Goal: Information Seeking & Learning: Learn about a topic

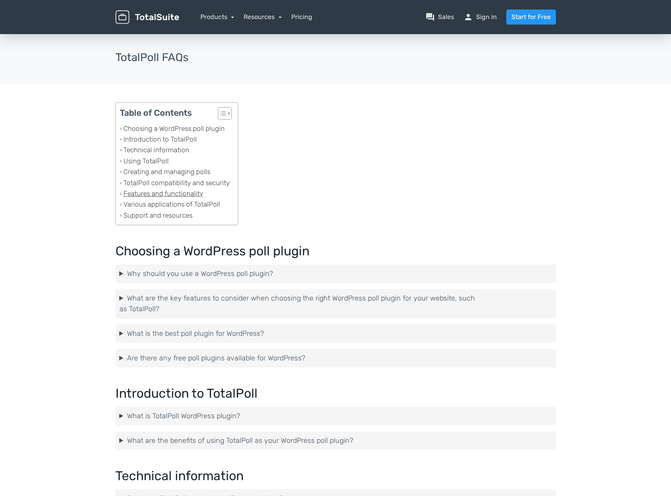
click at [163, 196] on link "Features and functionality" at bounding box center [161, 193] width 83 height 11
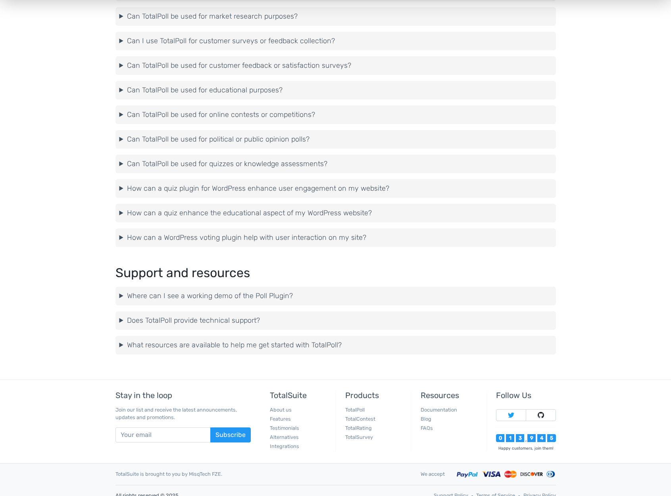
scroll to position [1914, 0]
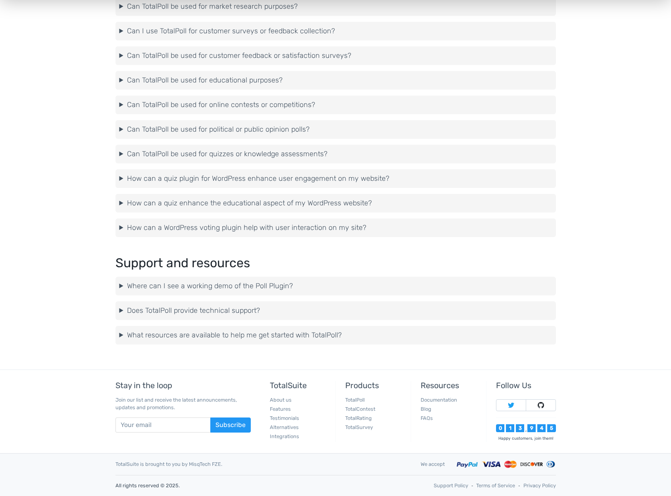
click at [119, 228] on summary "How can a WordPress voting plugin help with user interaction on my site?" at bounding box center [335, 228] width 432 height 11
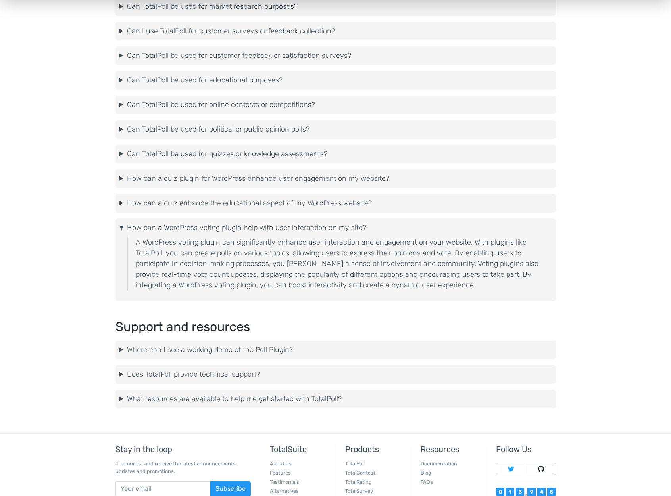
click at [123, 207] on summary "How can a quiz enhance the educational aspect of my WordPress website?" at bounding box center [335, 203] width 432 height 11
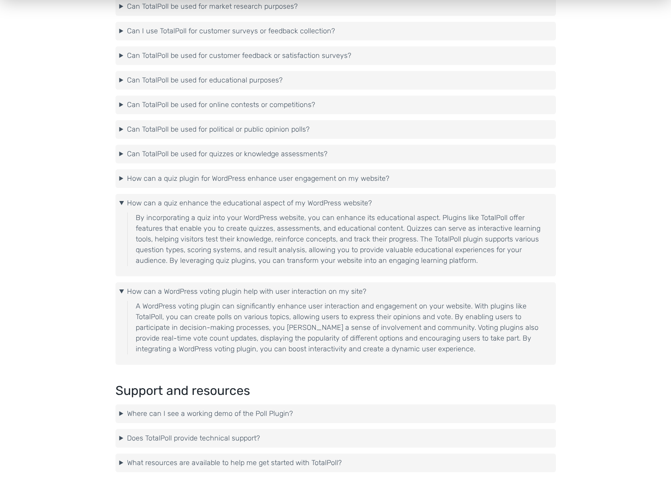
click at [119, 182] on summary "How can a quiz plugin for WordPress enhance user engagement on my website?" at bounding box center [335, 178] width 432 height 11
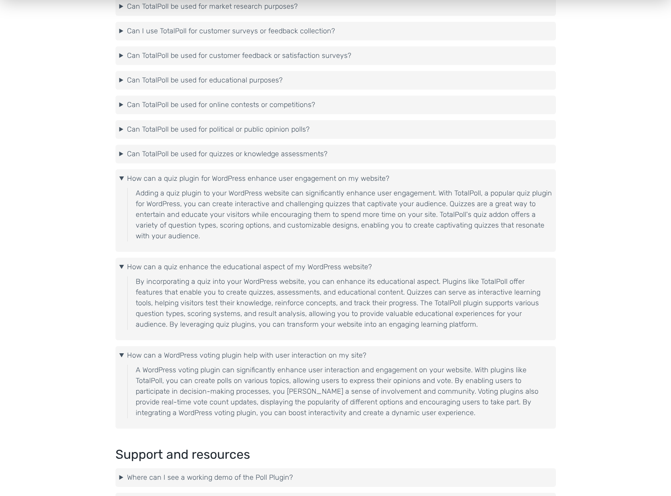
click at [123, 162] on details "Can TotalPoll be used for quizzes or knowledge assessments? Yes, TotalPoll can …" at bounding box center [335, 154] width 440 height 19
click at [133, 145] on details "Can TotalPoll be used for quizzes or knowledge assessments? Yes, TotalPoll can …" at bounding box center [335, 154] width 440 height 19
click at [130, 150] on summary "Can TotalPoll be used for quizzes or knowledge assessments?" at bounding box center [335, 154] width 432 height 11
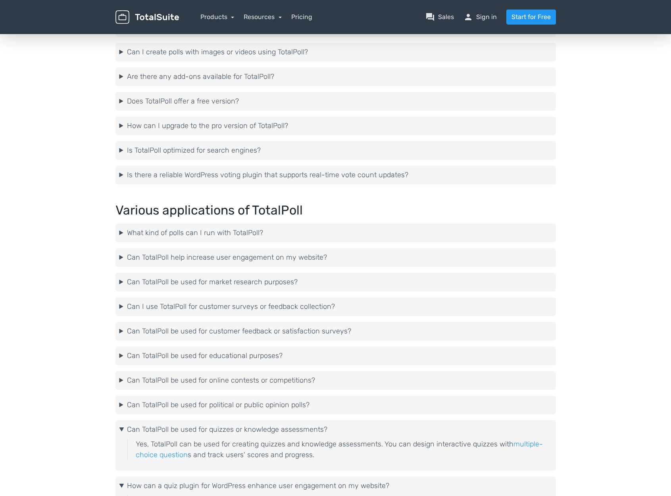
scroll to position [1910, 0]
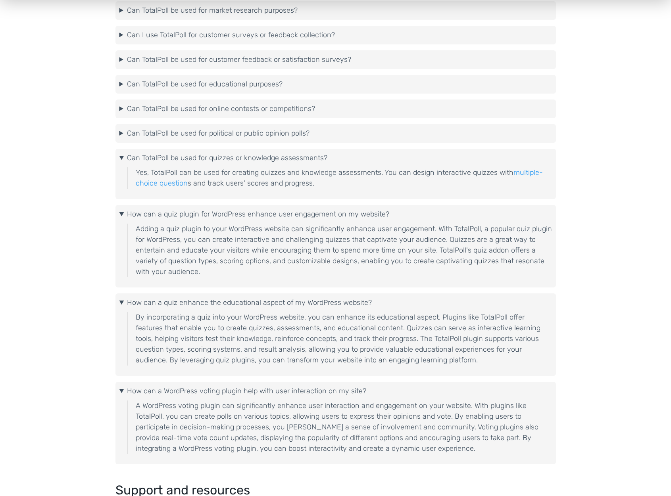
click at [121, 133] on summary "Can TotalPoll be used for political or public opinion polls?" at bounding box center [335, 133] width 432 height 11
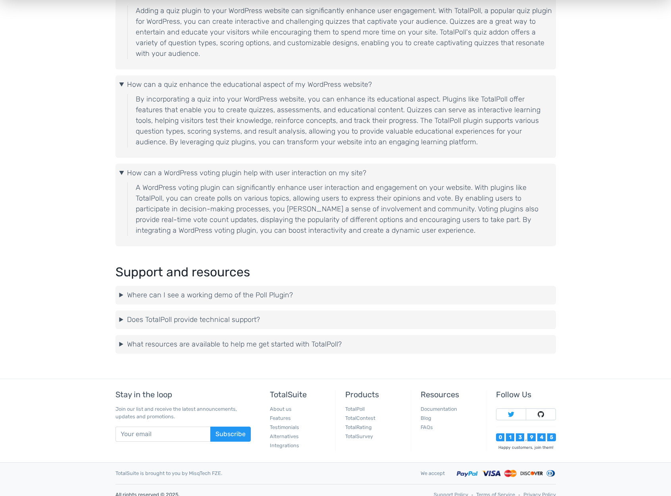
scroll to position [2169, 0]
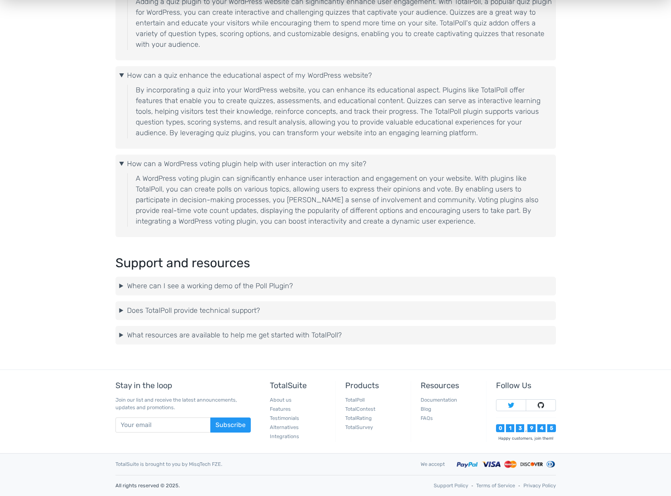
click at [202, 312] on summary "Does TotalPoll provide technical support?" at bounding box center [335, 310] width 432 height 11
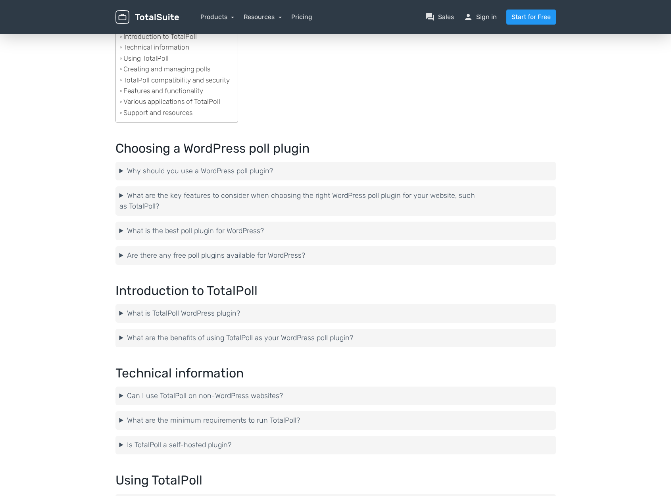
scroll to position [0, 0]
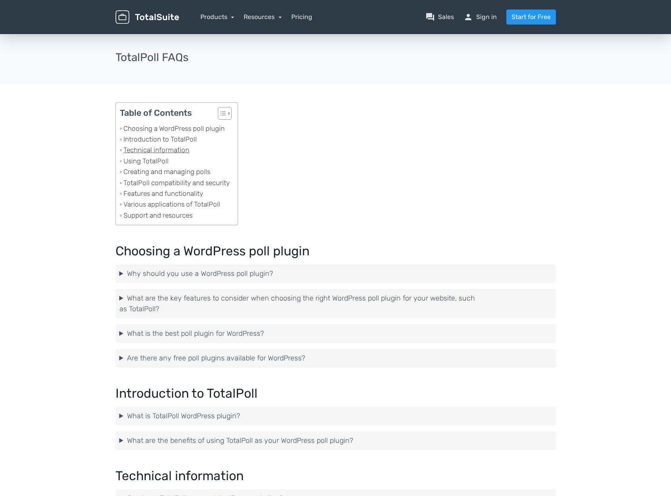
click at [146, 152] on link "Technical information" at bounding box center [154, 150] width 69 height 11
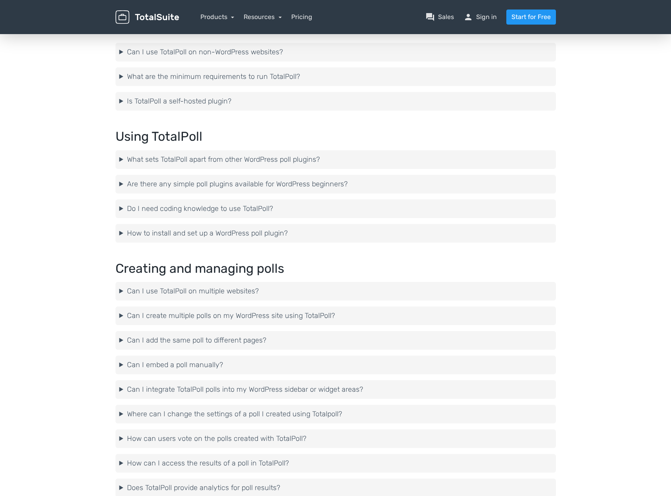
scroll to position [446, 0]
click at [118, 77] on details "What are the minimum requirements to run TotalPoll? To run TotalPoll smoothly, …" at bounding box center [335, 77] width 440 height 19
drag, startPoint x: 126, startPoint y: 94, endPoint x: 128, endPoint y: 98, distance: 4.4
click at [127, 96] on details "Is TotalPoll a self-hosted plugin? Yes, TotalPoll is a self-hosted WordPress po…" at bounding box center [335, 101] width 440 height 19
click at [129, 99] on summary "Is TotalPoll a self-hosted plugin?" at bounding box center [335, 101] width 432 height 11
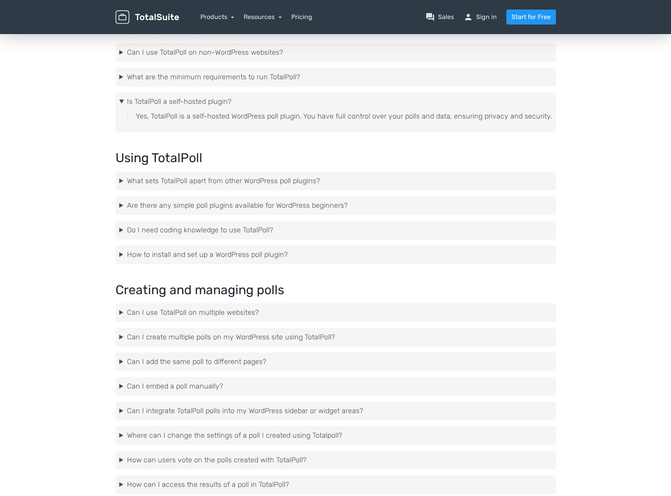
click at [127, 76] on summary "What are the minimum requirements to run TotalPoll?" at bounding box center [335, 77] width 432 height 11
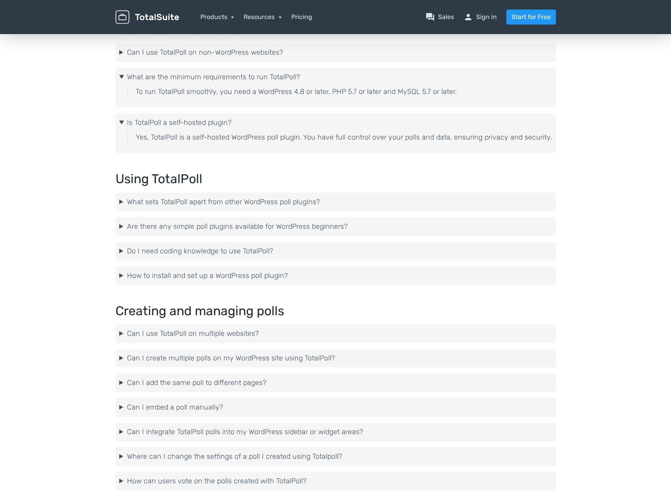
click at [188, 48] on summary "Can I use TotalPoll on non-WordPress websites?" at bounding box center [335, 52] width 432 height 11
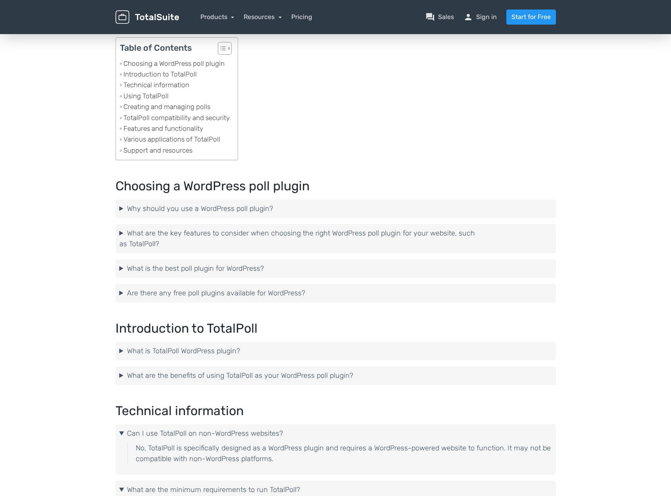
scroll to position [0, 0]
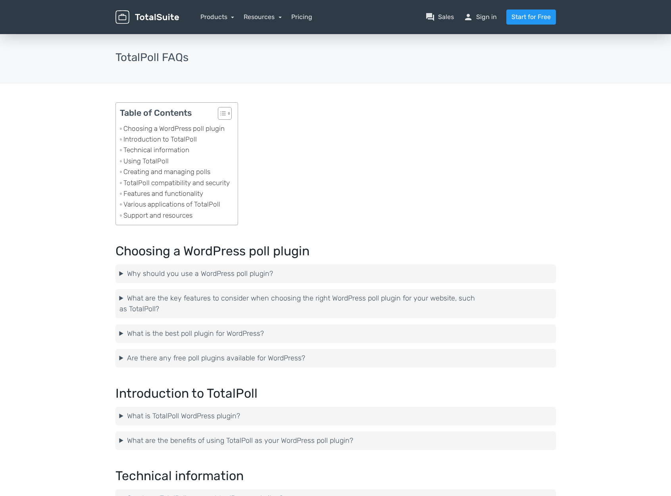
click at [198, 352] on details "Are there any free poll plugins available for WordPress? Yes, there are free po…" at bounding box center [335, 358] width 440 height 19
click at [199, 355] on summary "Are there any free poll plugins available for WordPress?" at bounding box center [335, 358] width 432 height 11
